Goal: Task Accomplishment & Management: Manage account settings

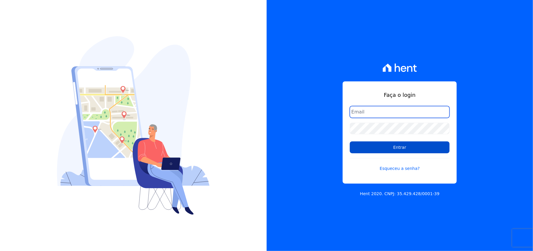
type input "contato@condominioalexandria.com.br"
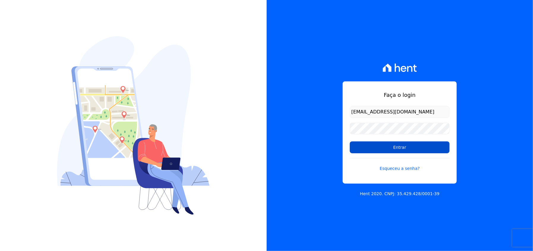
click at [382, 147] on input "Entrar" at bounding box center [400, 147] width 100 height 12
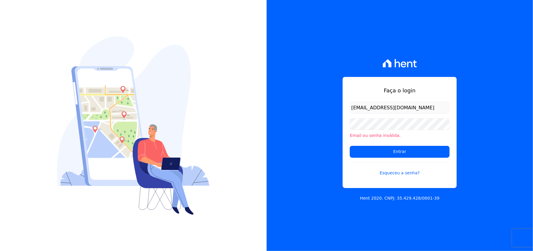
click at [436, 105] on input "contato@condominioalexandria.com.br" at bounding box center [400, 107] width 100 height 12
click at [362, 153] on input "Entrar" at bounding box center [400, 152] width 100 height 12
click at [322, 136] on div "Faça o login contato@condominioalexandria.com.br Email ou senha inválida. Entra…" at bounding box center [399, 125] width 266 height 251
drag, startPoint x: 436, startPoint y: 105, endPoint x: 439, endPoint y: 106, distance: 3.1
click at [436, 105] on input "contato@condominioalexandria.com.br" at bounding box center [400, 107] width 100 height 12
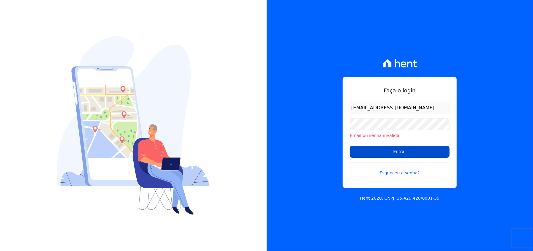
click at [357, 152] on input "Entrar" at bounding box center [400, 152] width 100 height 12
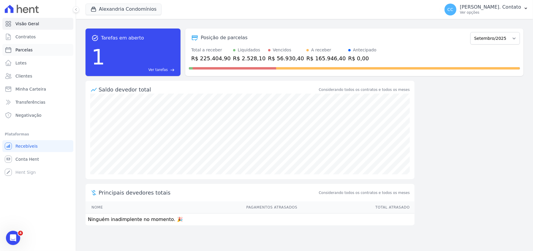
click at [28, 46] on link "Parcelas" at bounding box center [37, 50] width 71 height 12
select select
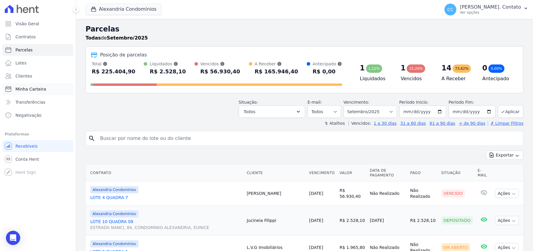
click at [29, 89] on span "Minha Carteira" at bounding box center [30, 89] width 31 height 6
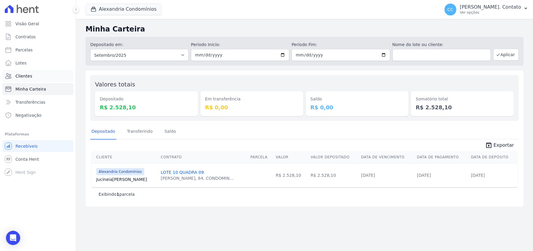
click at [21, 75] on span "Clientes" at bounding box center [23, 76] width 17 height 6
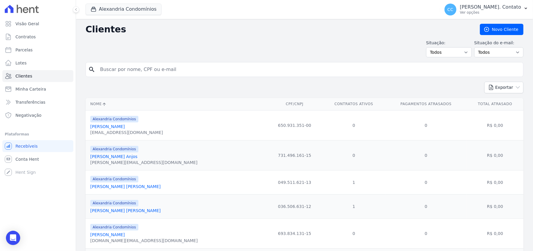
click at [159, 69] on input "search" at bounding box center [308, 69] width 424 height 12
type input "leonardo"
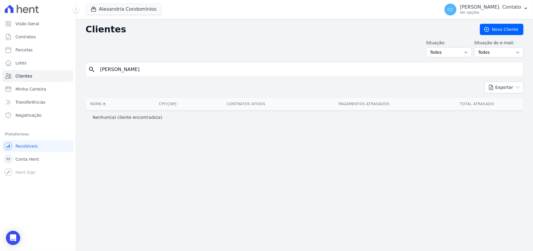
click at [125, 70] on input "leonardo" at bounding box center [308, 69] width 424 height 12
type input "l"
type input "leo"
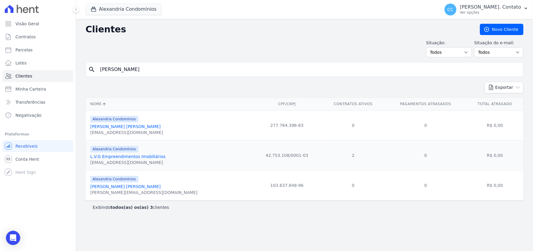
click at [125, 70] on input "leo" at bounding box center [308, 69] width 424 height 12
type input "l"
click at [36, 87] on span "Minha Carteira" at bounding box center [30, 89] width 31 height 6
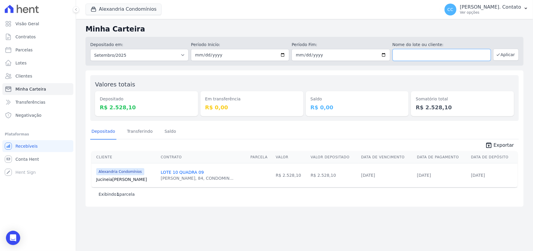
click at [409, 53] on input "text" at bounding box center [441, 55] width 98 height 12
type input "[PERSON_NAME]"
click at [199, 53] on input "[DATE]" at bounding box center [240, 55] width 98 height 12
type input "[DATE]"
type input "0205-08-01"
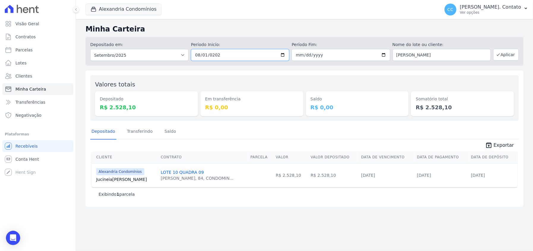
type input "[DATE]"
click at [514, 57] on button "Aplicar" at bounding box center [506, 55] width 26 height 12
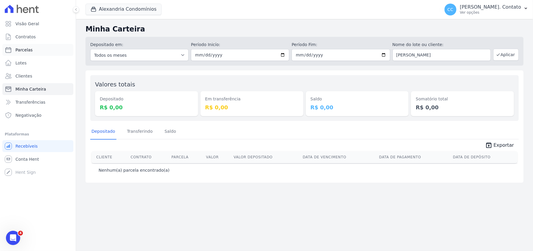
click at [24, 50] on span "Parcelas" at bounding box center [23, 50] width 17 height 6
select select
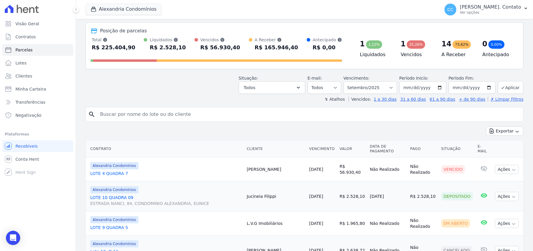
scroll to position [14, 0]
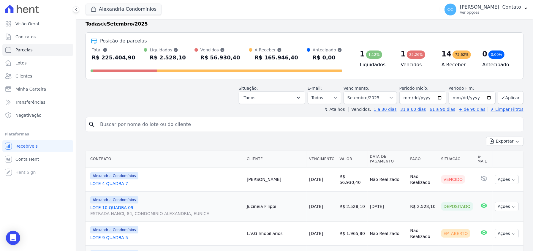
click at [157, 124] on input "search" at bounding box center [308, 124] width 424 height 12
click at [27, 23] on span "Visão Geral" at bounding box center [27, 24] width 24 height 6
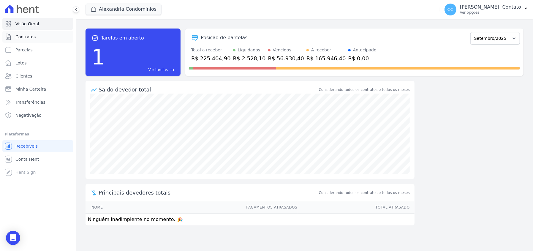
click at [32, 37] on span "Contratos" at bounding box center [25, 37] width 20 height 6
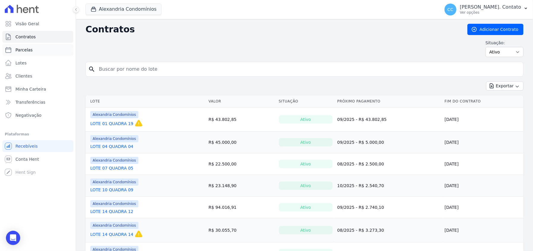
click at [27, 52] on span "Parcelas" at bounding box center [23, 50] width 17 height 6
select select
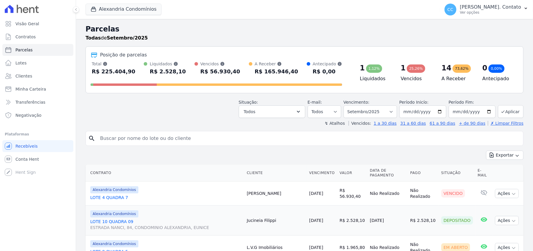
select select
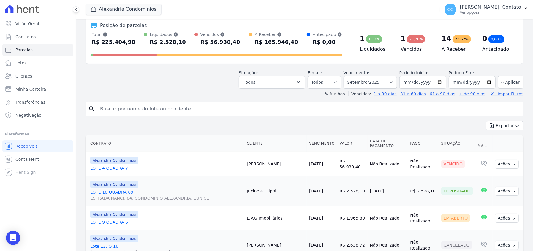
scroll to position [29, 0]
click at [25, 74] on span "Clientes" at bounding box center [23, 76] width 17 height 6
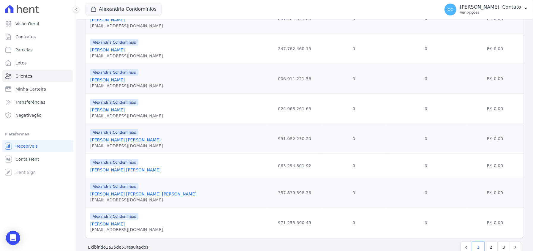
scroll to position [616, 0]
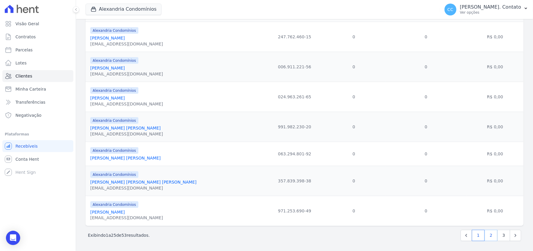
click at [487, 234] on link "2" at bounding box center [490, 235] width 13 height 11
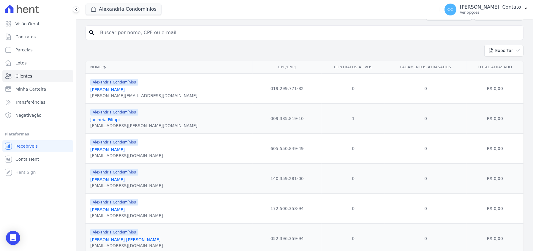
scroll to position [29, 0]
